Goal: Find specific page/section: Find specific page/section

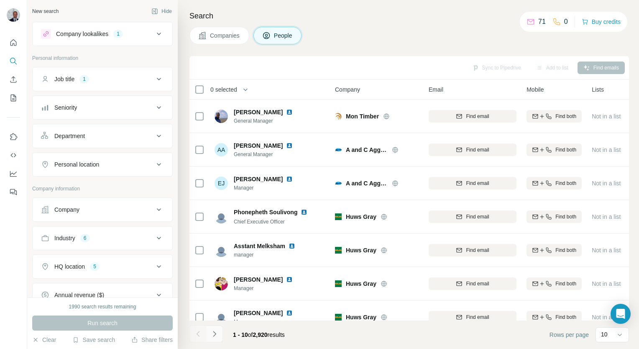
click at [217, 340] on button "Navigate to next page" at bounding box center [214, 333] width 17 height 17
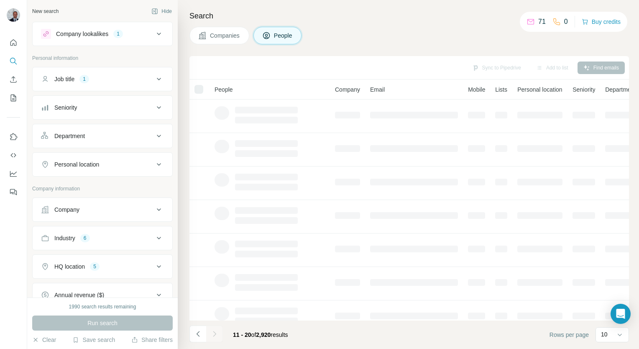
click at [217, 340] on div at bounding box center [214, 333] width 17 height 17
click at [217, 337] on div at bounding box center [214, 333] width 17 height 17
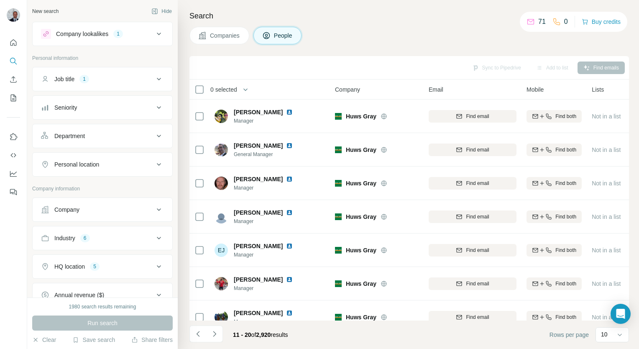
click at [218, 336] on button "Navigate to next page" at bounding box center [214, 333] width 17 height 17
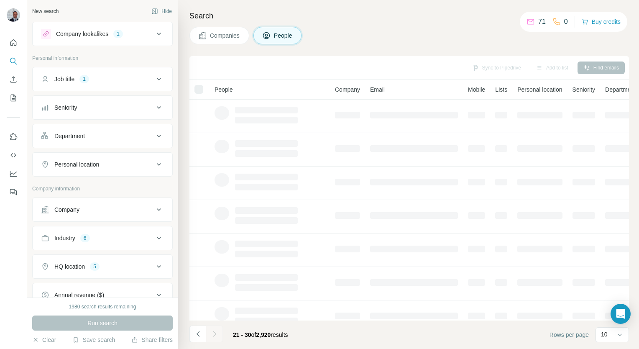
click at [218, 334] on div at bounding box center [214, 333] width 17 height 17
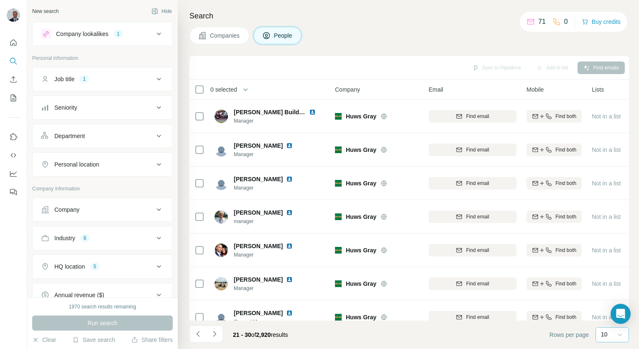
click at [621, 337] on icon at bounding box center [619, 334] width 8 height 8
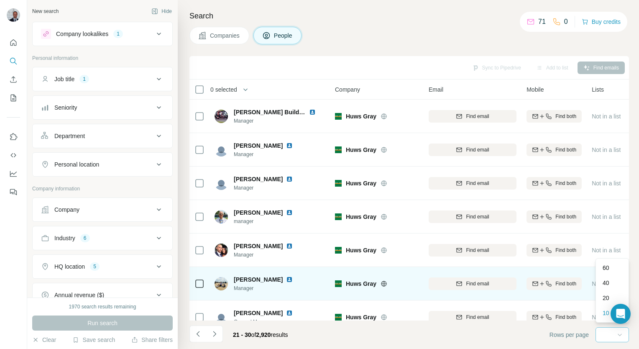
click at [599, 267] on div "60" at bounding box center [611, 267] width 29 height 15
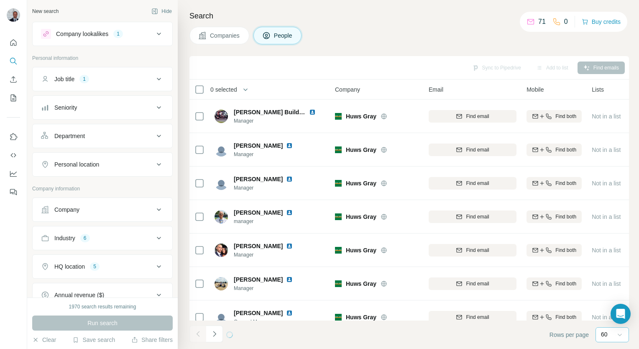
scroll to position [117, 0]
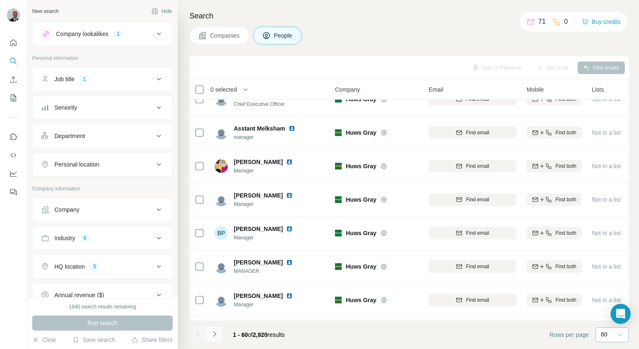
click at [221, 332] on button "Navigate to next page" at bounding box center [214, 333] width 17 height 17
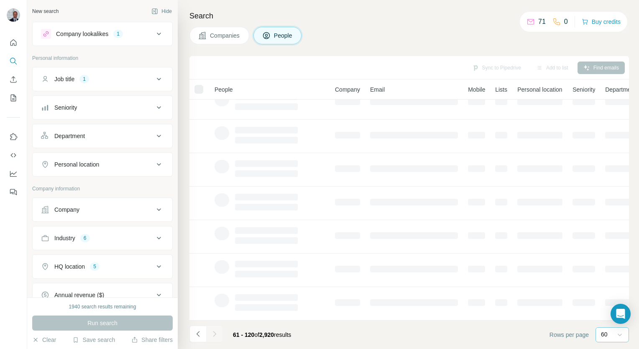
click at [221, 332] on div at bounding box center [214, 333] width 17 height 17
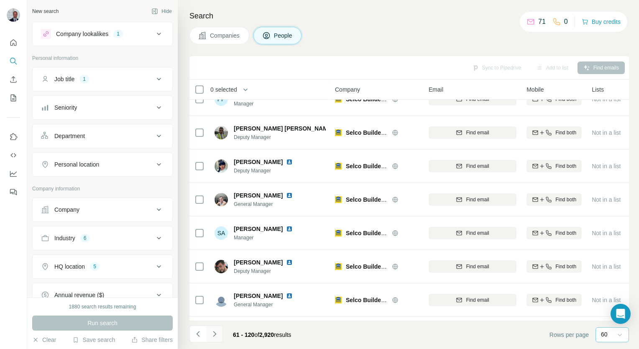
click at [218, 329] on button "Navigate to next page" at bounding box center [214, 333] width 17 height 17
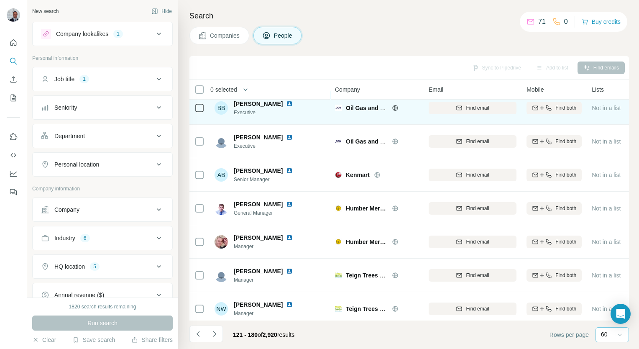
scroll to position [452, 0]
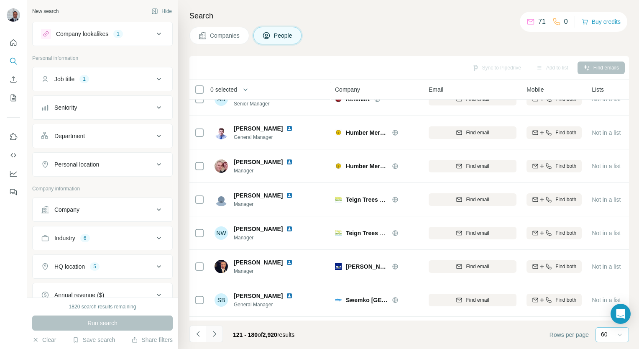
click at [218, 331] on button "Navigate to next page" at bounding box center [214, 333] width 17 height 17
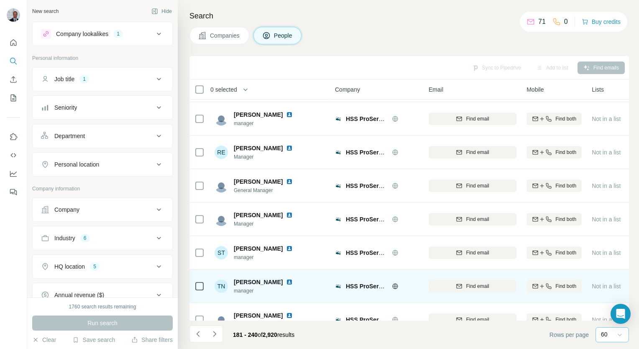
scroll to position [1790, 0]
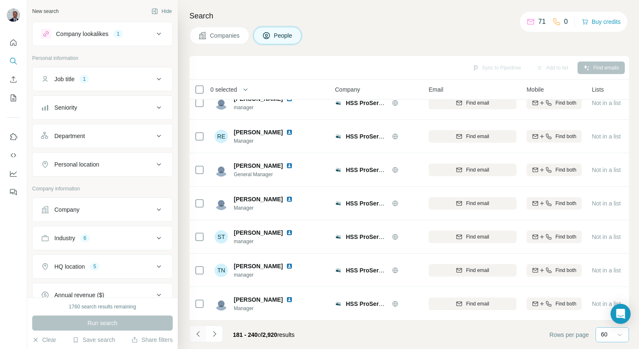
click at [200, 340] on button "Navigate to previous page" at bounding box center [197, 333] width 17 height 17
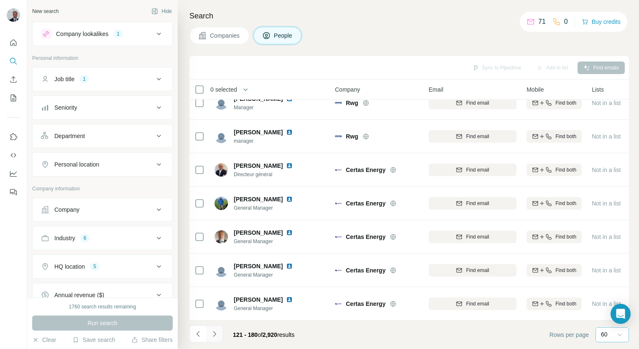
click at [213, 334] on icon "Navigate to next page" at bounding box center [214, 333] width 8 height 8
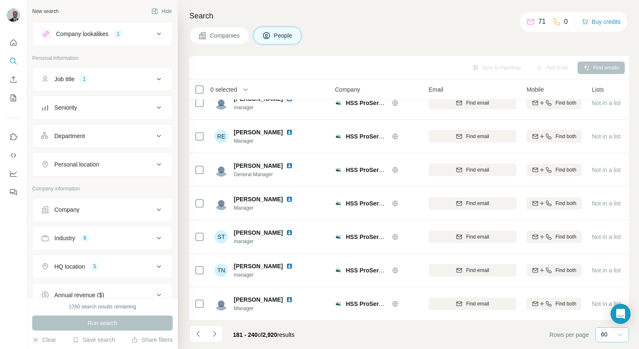
click at [214, 338] on button "Navigate to next page" at bounding box center [214, 333] width 17 height 17
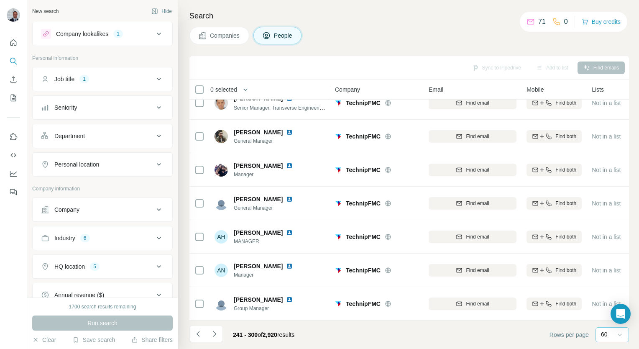
click at [224, 331] on div "241 - 300 of 2,920 results" at bounding box center [245, 334] width 112 height 18
click at [219, 333] on button "Navigate to next page" at bounding box center [214, 333] width 17 height 17
click at [221, 333] on button "Navigate to next page" at bounding box center [214, 333] width 17 height 17
click at [214, 335] on icon "Navigate to next page" at bounding box center [214, 333] width 8 height 8
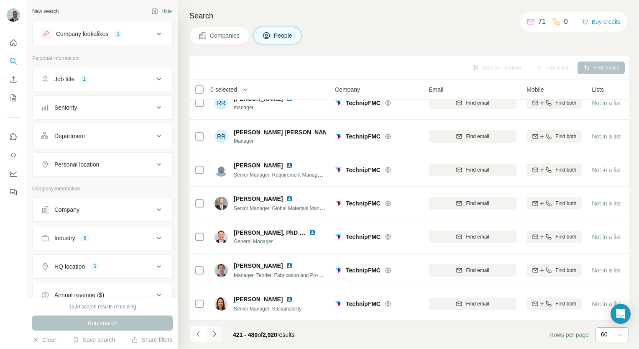
click at [213, 332] on icon "Navigate to next page" at bounding box center [214, 333] width 3 height 5
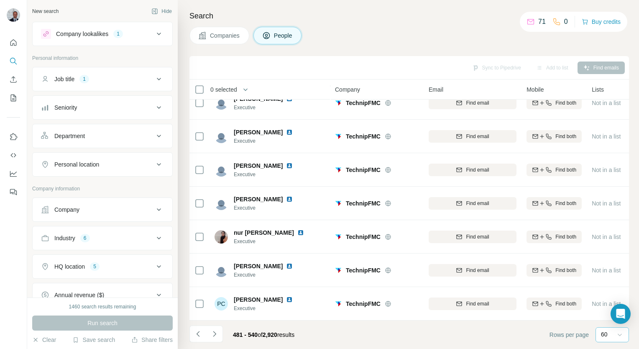
click at [220, 334] on button "Navigate to next page" at bounding box center [214, 333] width 17 height 17
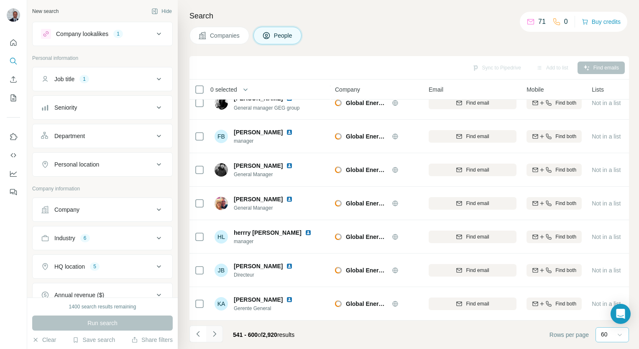
click at [219, 336] on button "Navigate to next page" at bounding box center [214, 333] width 17 height 17
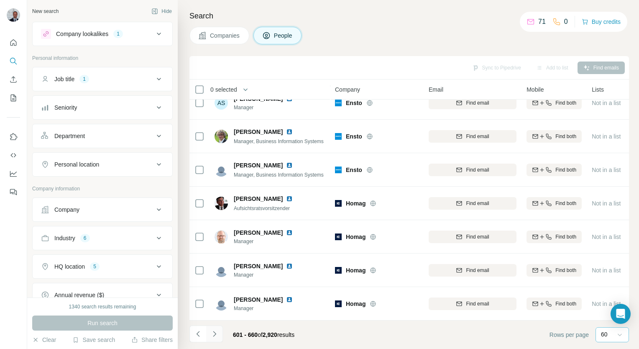
click at [222, 334] on button "Navigate to next page" at bounding box center [214, 333] width 17 height 17
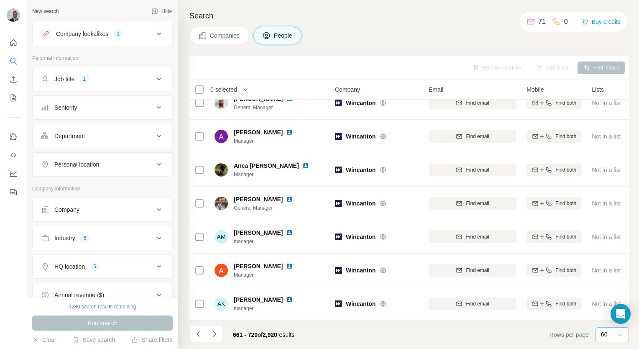
click at [219, 335] on button "Navigate to next page" at bounding box center [214, 333] width 17 height 17
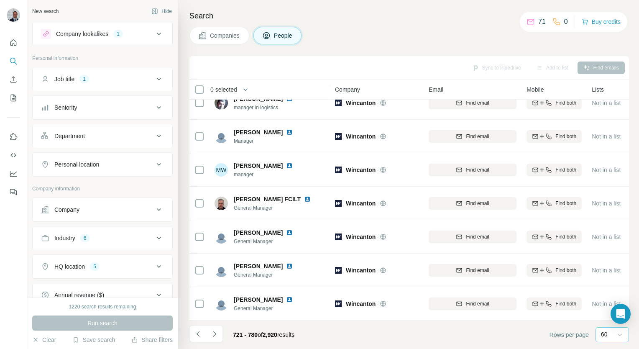
click at [210, 332] on icon "Navigate to next page" at bounding box center [214, 333] width 8 height 8
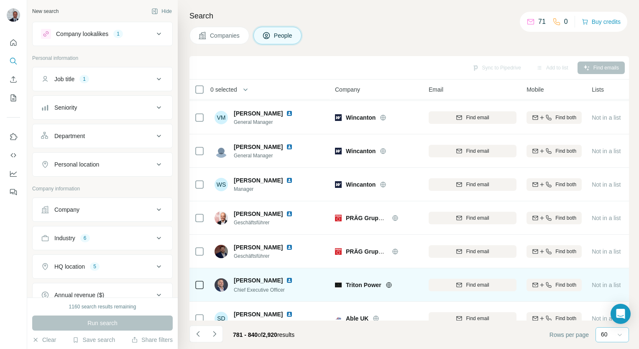
scroll to position [1254, 0]
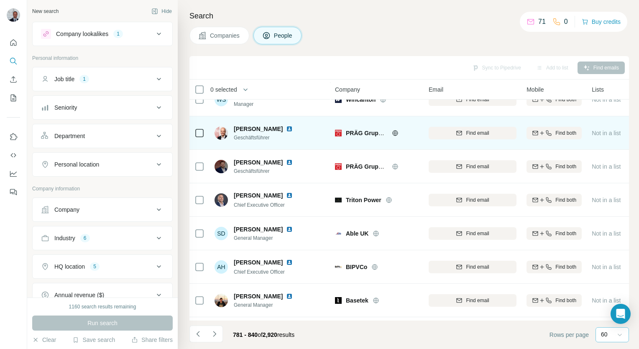
click at [394, 132] on icon at bounding box center [395, 132] width 2 height 5
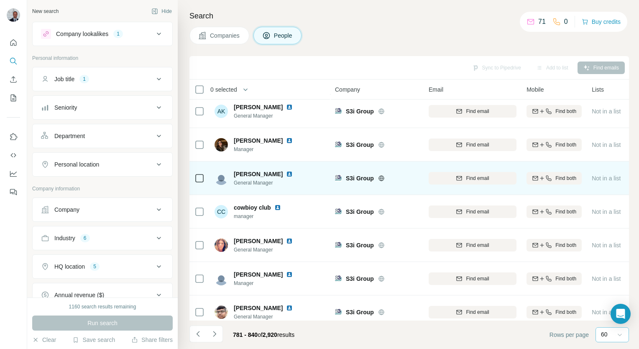
scroll to position [1790, 0]
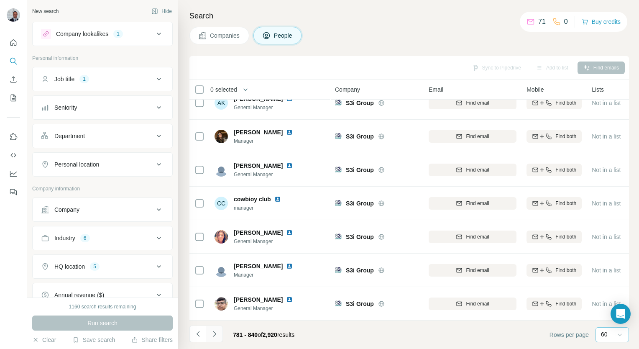
click at [210, 332] on icon "Navigate to next page" at bounding box center [214, 333] width 8 height 8
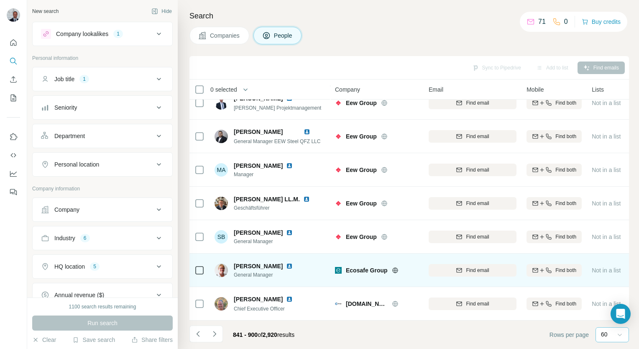
click at [395, 267] on icon at bounding box center [395, 270] width 7 height 7
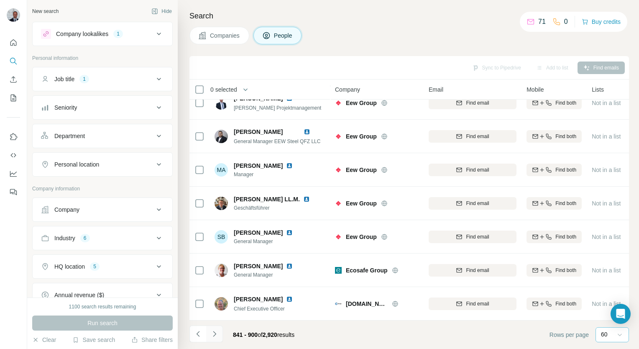
click at [212, 335] on icon "Navigate to next page" at bounding box center [214, 333] width 8 height 8
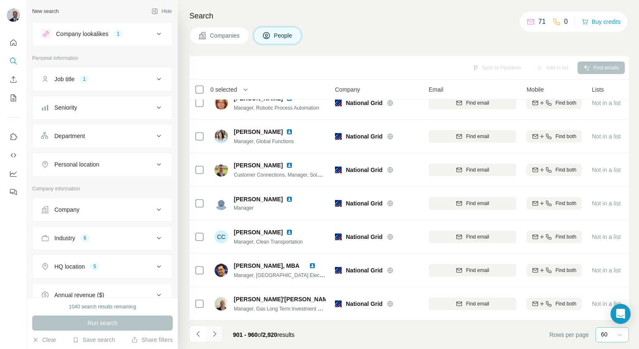
click at [216, 335] on icon "Navigate to next page" at bounding box center [214, 333] width 8 height 8
